Goal: Information Seeking & Learning: Learn about a topic

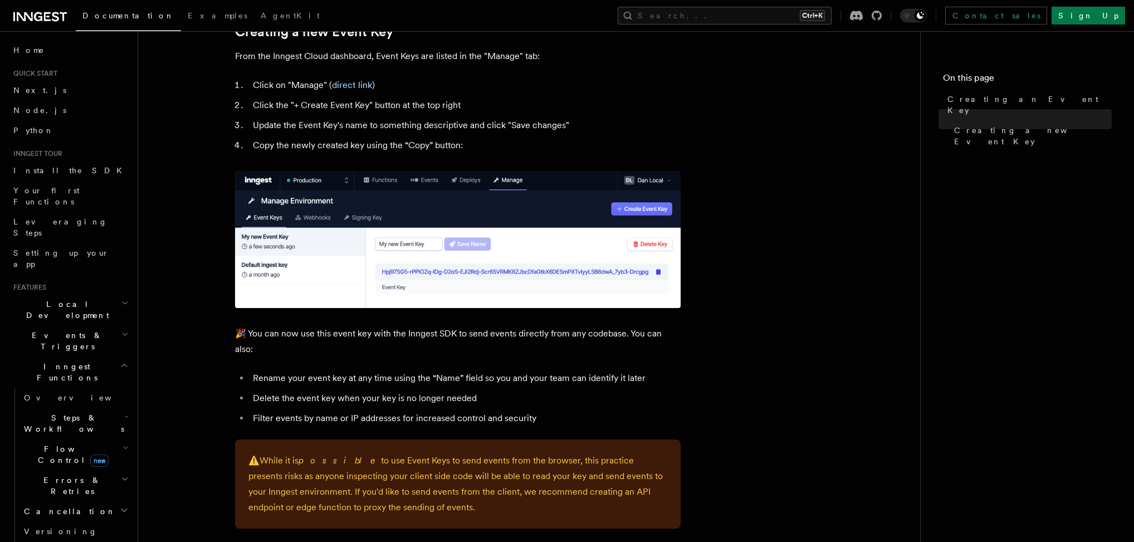
scroll to position [474, 0]
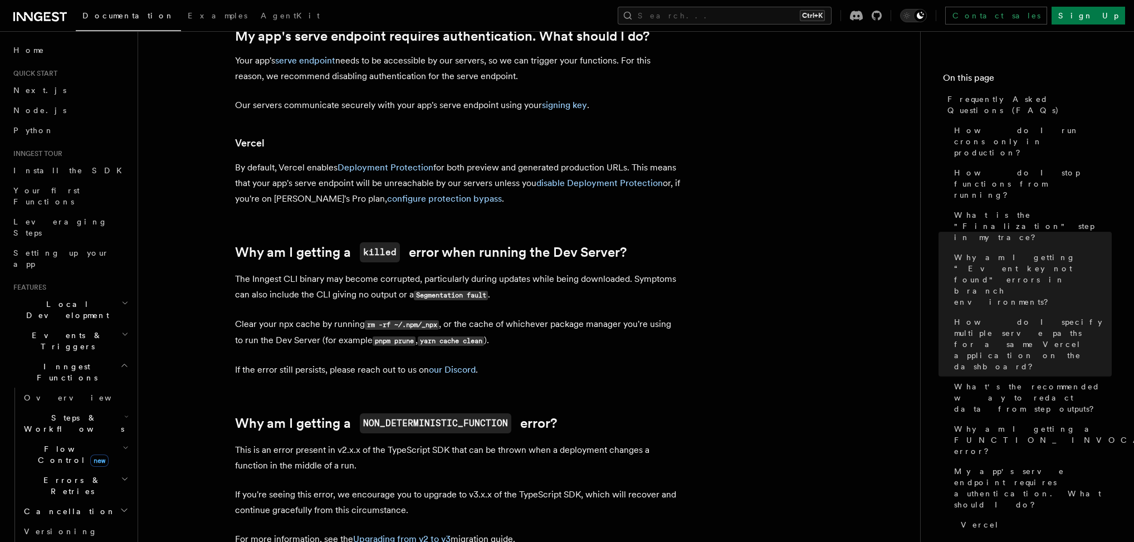
scroll to position [1363, 0]
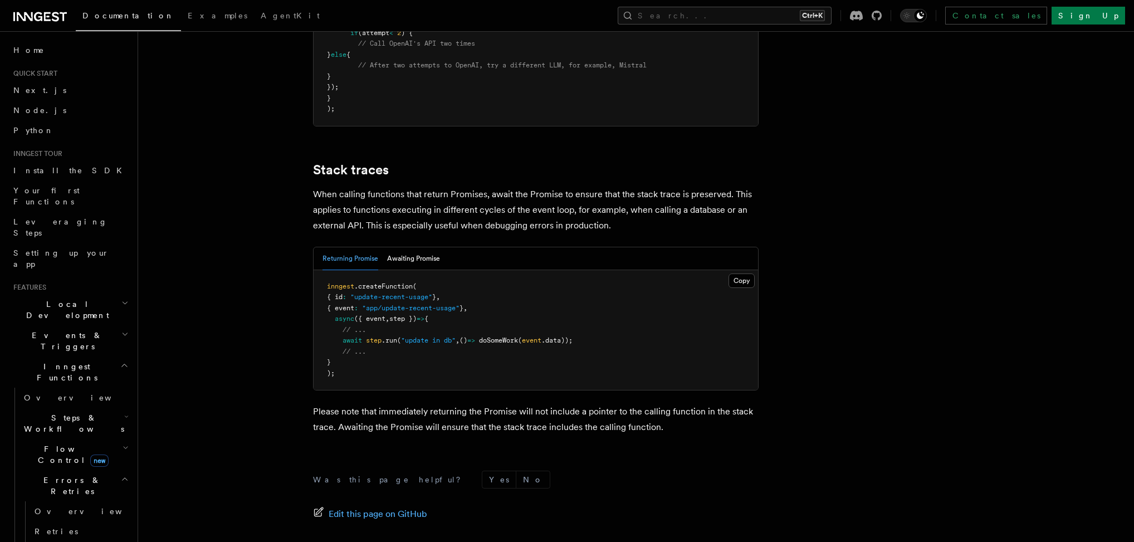
scroll to position [2478, 0]
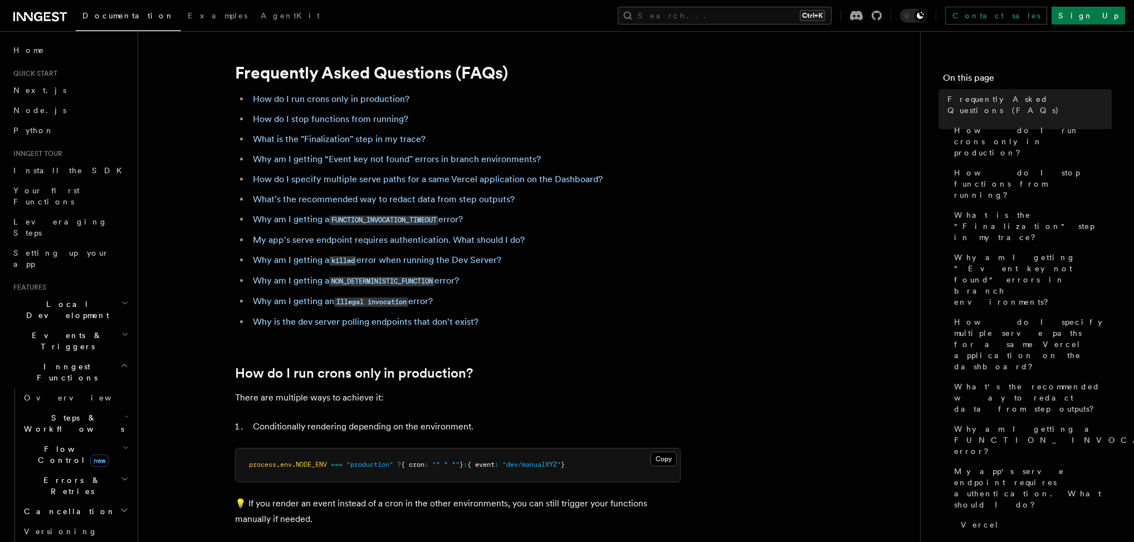
scroll to position [705, 0]
